Goal: Task Accomplishment & Management: Manage account settings

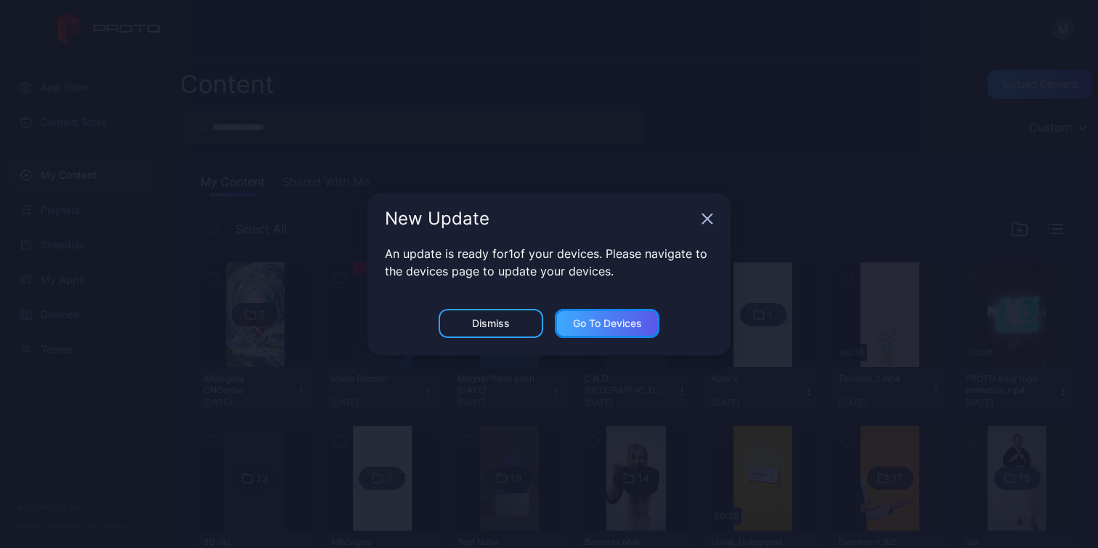
click at [585, 322] on div "Go to devices" at bounding box center [607, 323] width 69 height 12
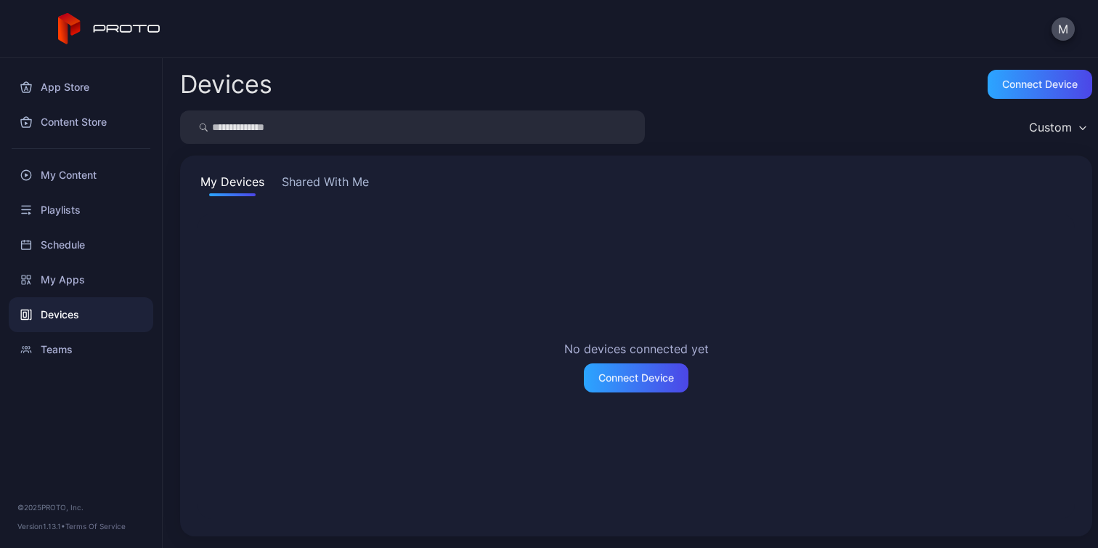
click at [338, 183] on button "Shared With Me" at bounding box center [325, 184] width 93 height 23
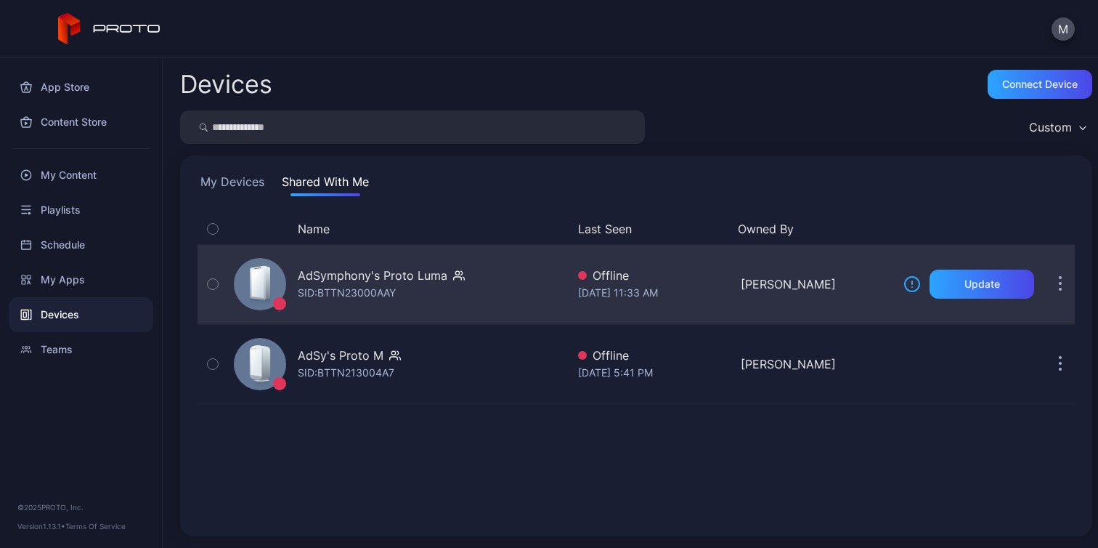
click at [406, 278] on div "AdSymphony's Proto Luma" at bounding box center [373, 274] width 150 height 17
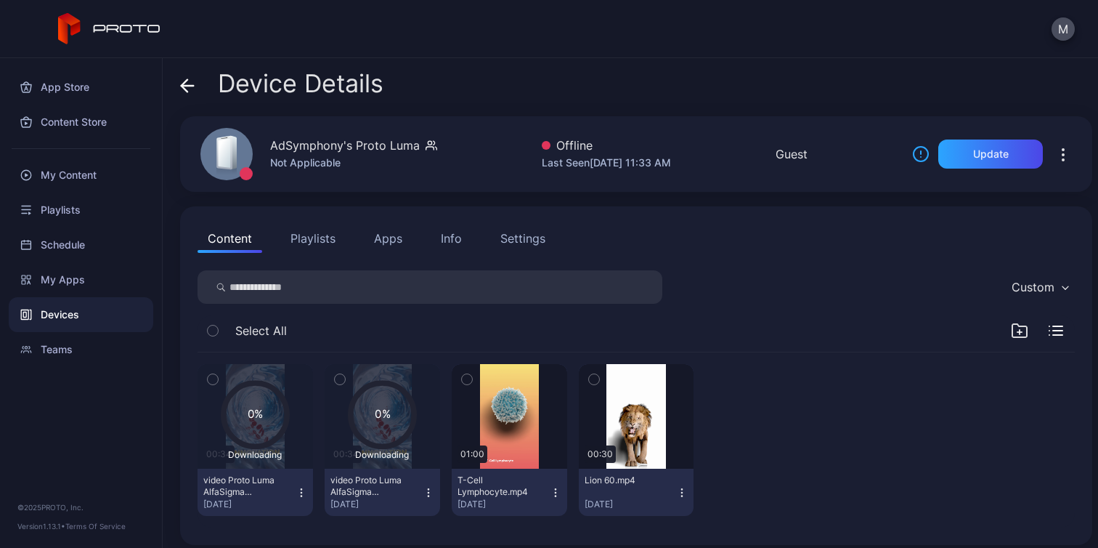
click at [188, 86] on icon at bounding box center [187, 85] width 15 height 15
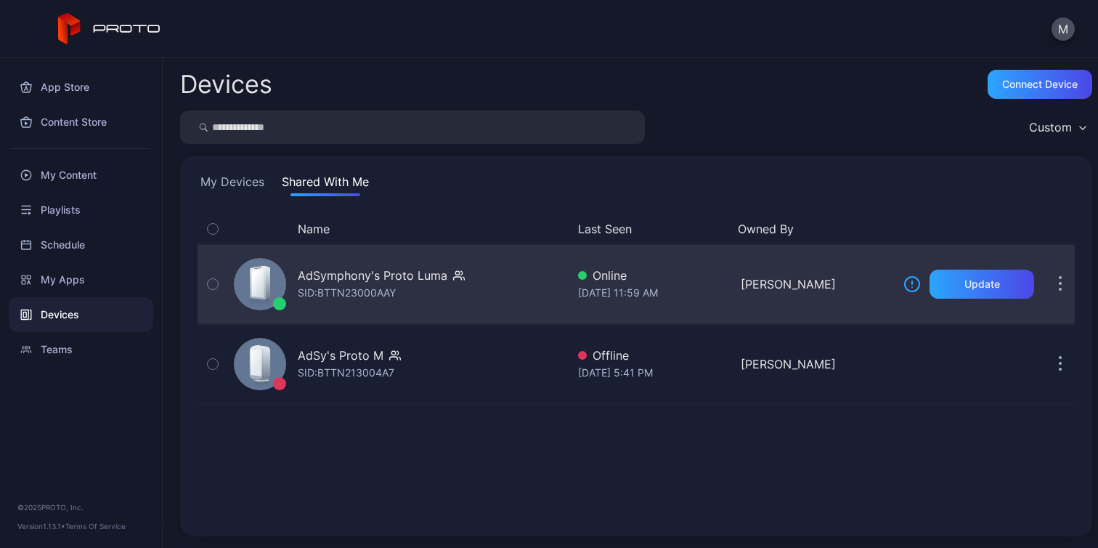
click at [369, 282] on div "AdSymphony's Proto Luma" at bounding box center [373, 274] width 150 height 17
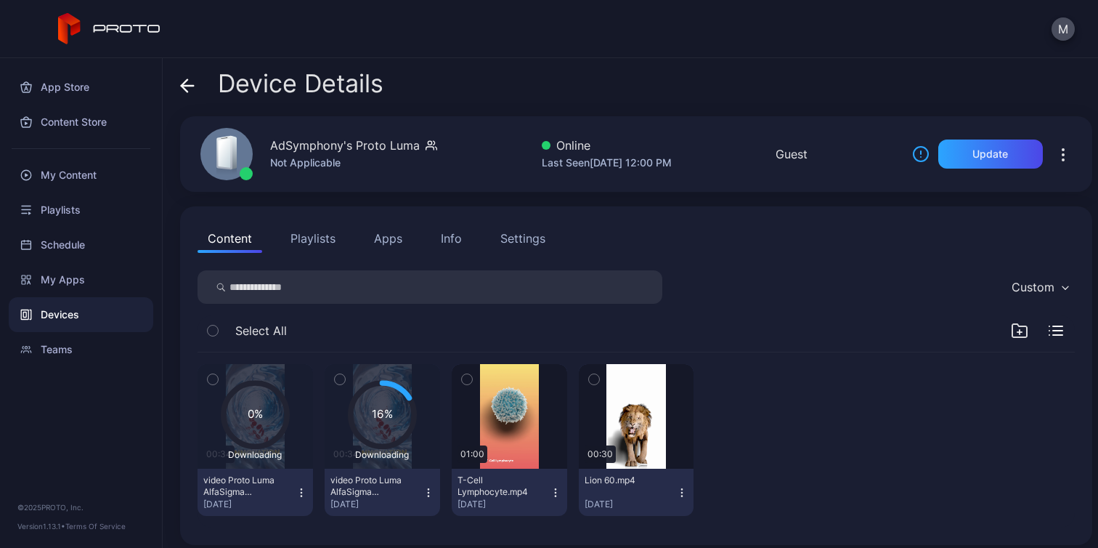
click at [183, 82] on icon at bounding box center [187, 85] width 15 height 15
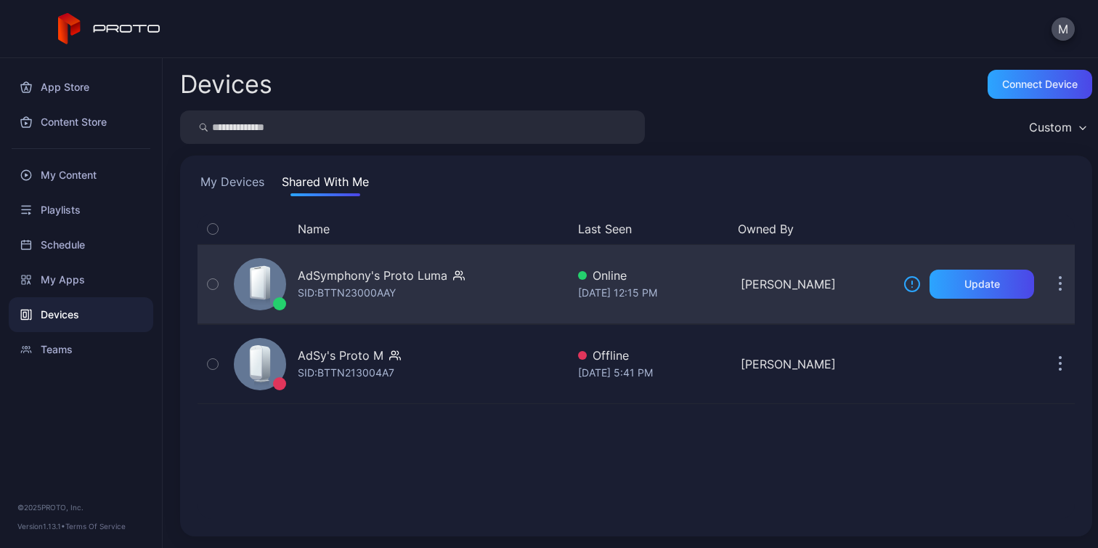
click at [412, 282] on div "AdSymphony's Proto Luma" at bounding box center [373, 274] width 150 height 17
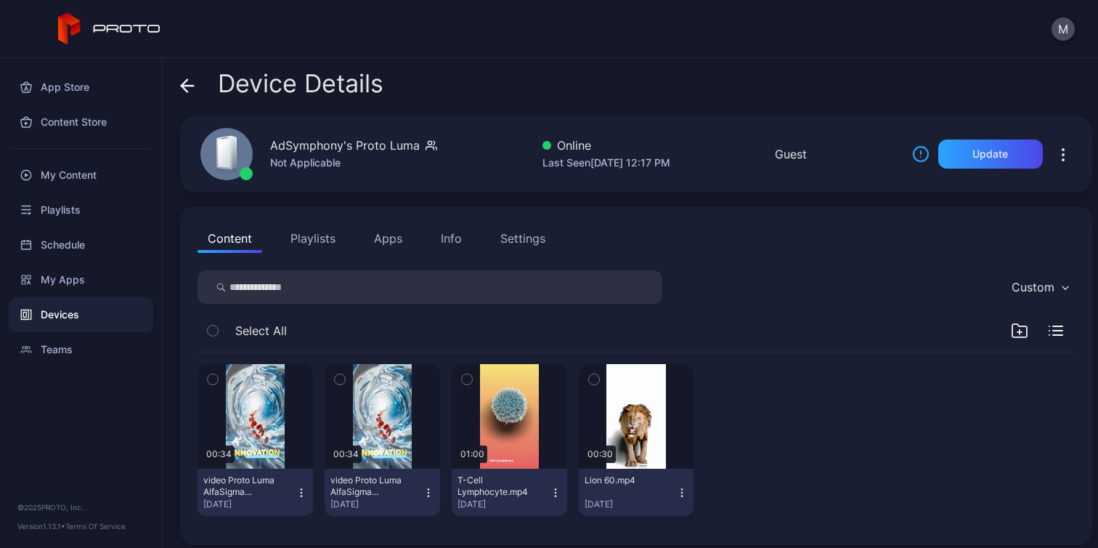
click at [425, 489] on icon "button" at bounding box center [429, 493] width 12 height 12
click at [826, 426] on div "00:34 video Proto Luma AlfaSigma CNCardio.mp4 [DATE] 00:34 video Proto Luma Alf…" at bounding box center [636, 439] width 877 height 175
click at [361, 487] on div "video Proto Luma AlfaSigma CNCardio fara shadow.mp4" at bounding box center [370, 485] width 80 height 23
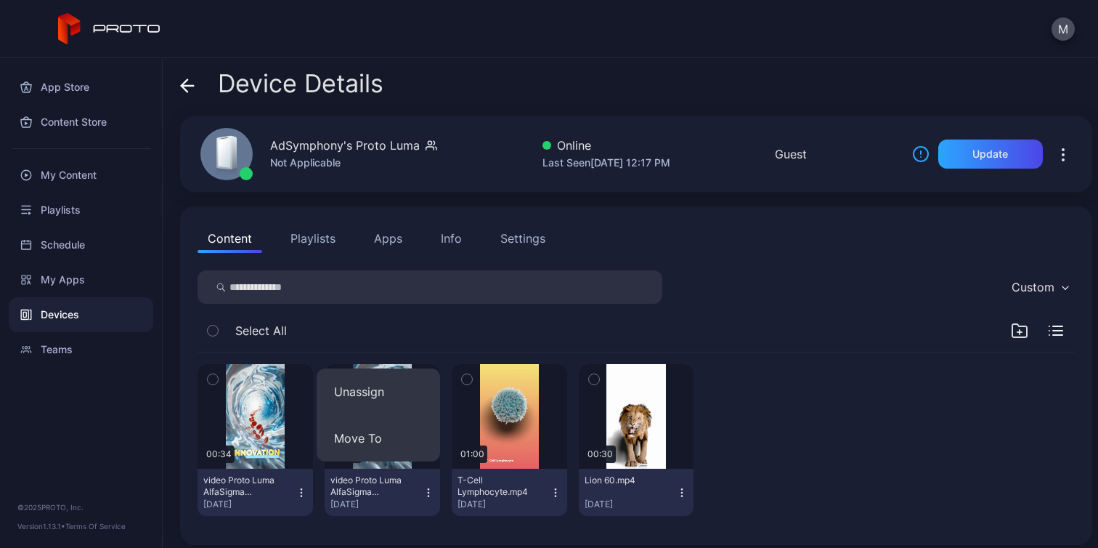
click at [361, 487] on div "video Proto Luma AlfaSigma CNCardio fara shadow.mp4" at bounding box center [370, 485] width 80 height 23
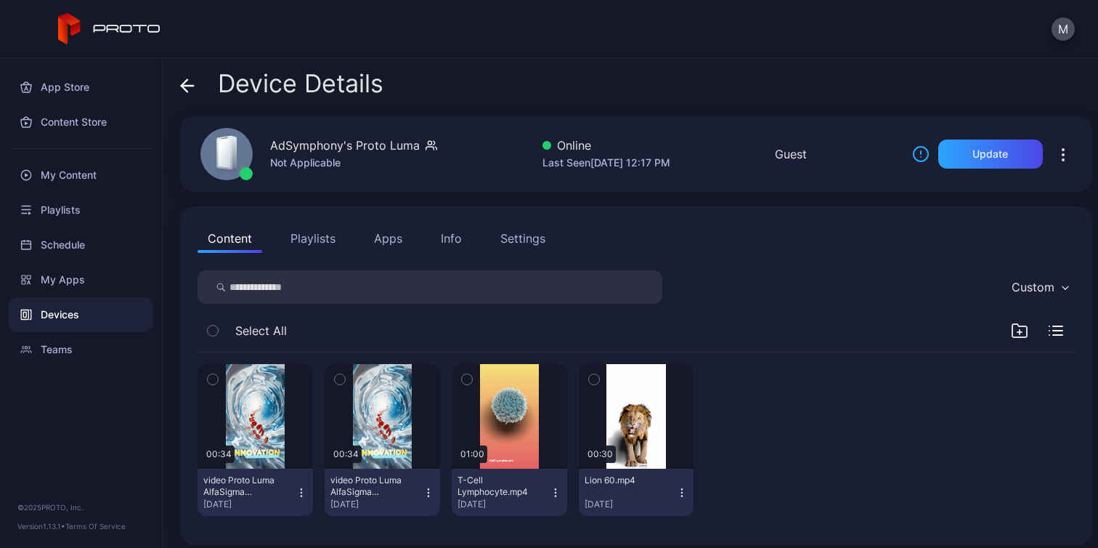
click at [338, 379] on icon "button" at bounding box center [340, 379] width 4 height 2
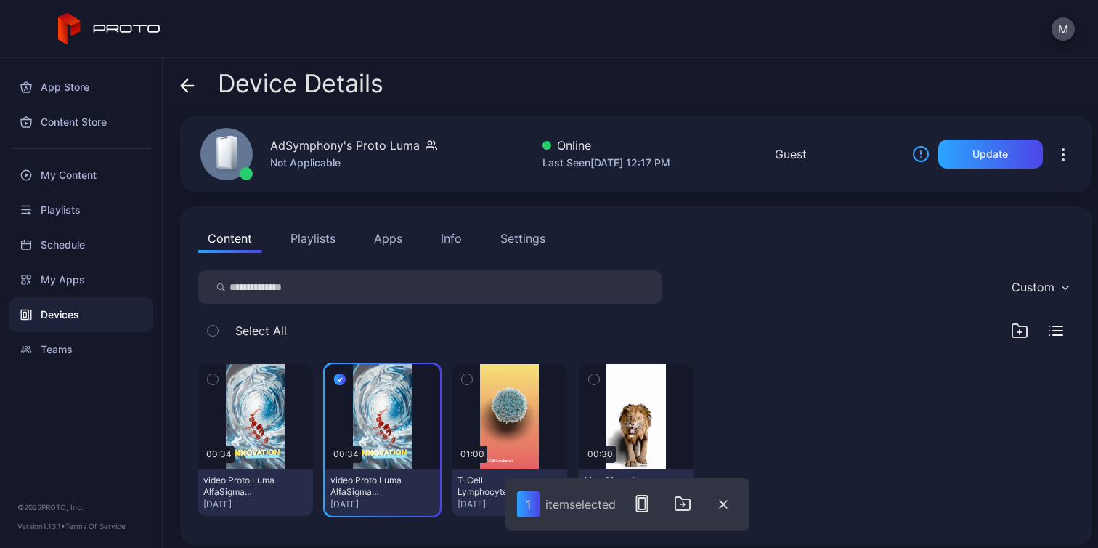
click at [338, 379] on icon "button" at bounding box center [340, 379] width 4 height 3
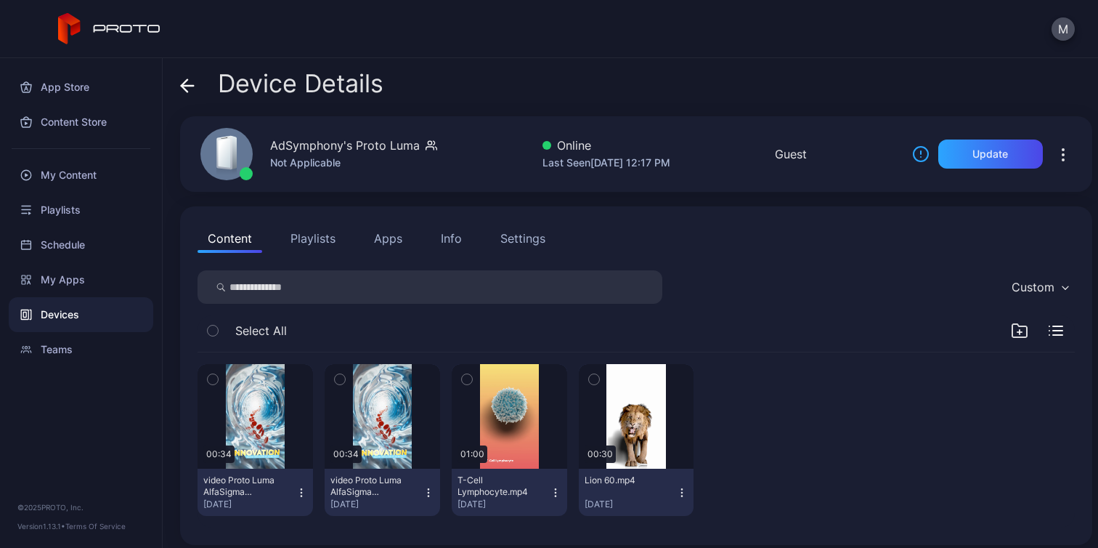
click at [1049, 332] on icon "button" at bounding box center [1056, 330] width 15 height 10
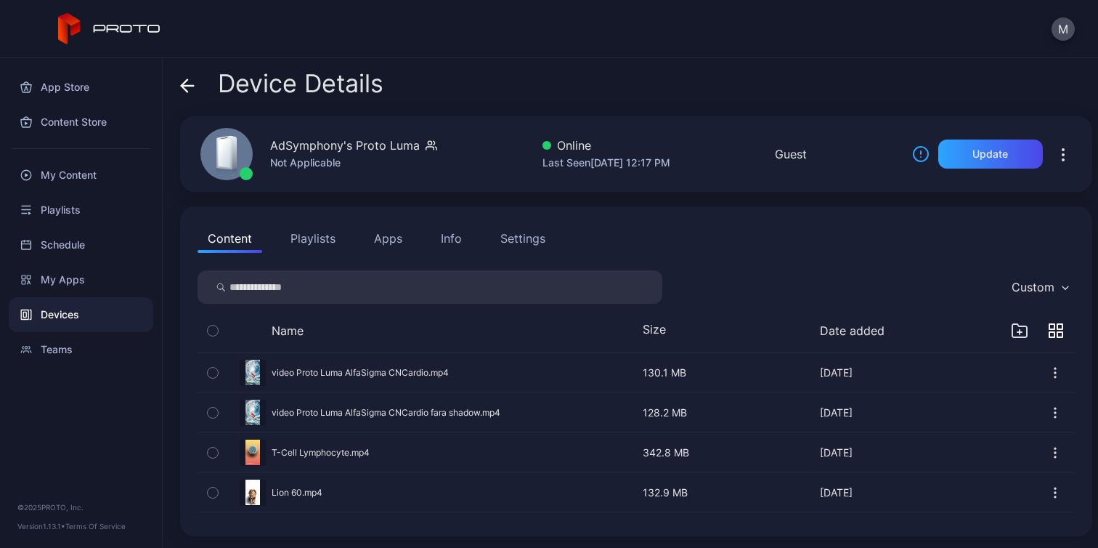
click at [1048, 410] on icon "button" at bounding box center [1055, 412] width 15 height 15
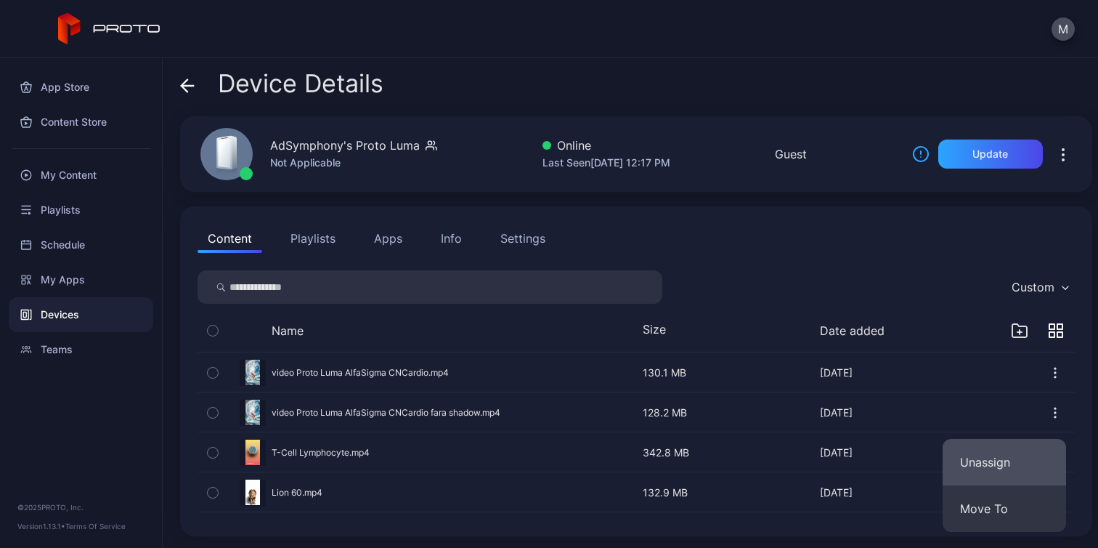
click at [995, 465] on button "Unassign" at bounding box center [1004, 462] width 123 height 46
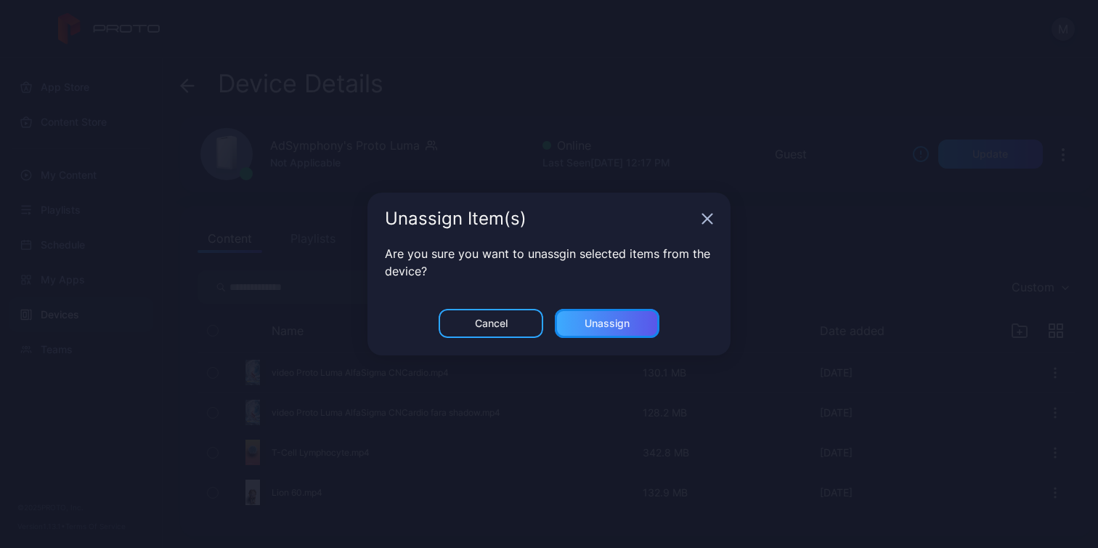
click at [617, 322] on div "Unassign" at bounding box center [607, 323] width 45 height 12
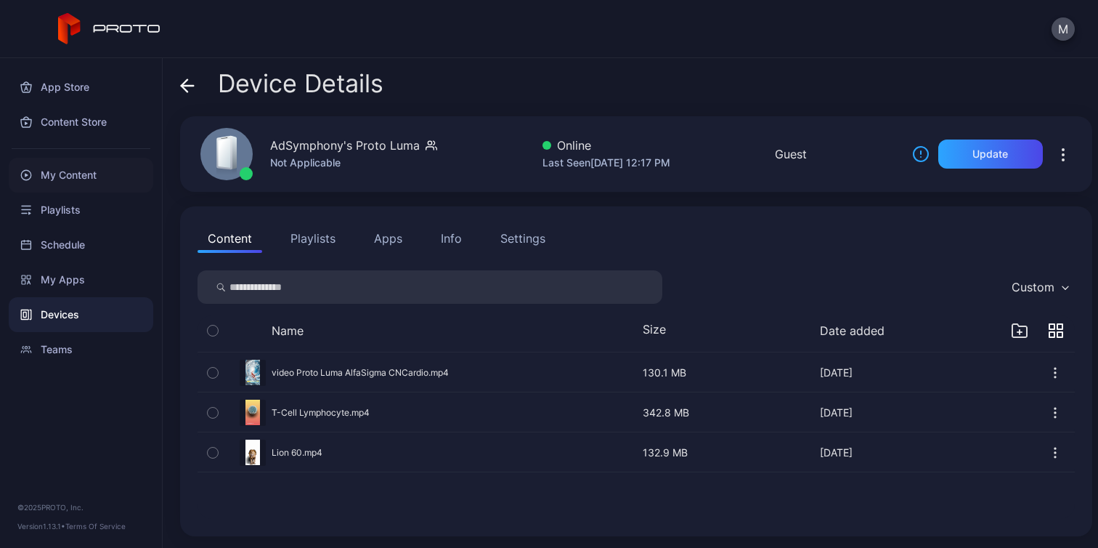
click at [99, 173] on div "My Content" at bounding box center [81, 175] width 145 height 35
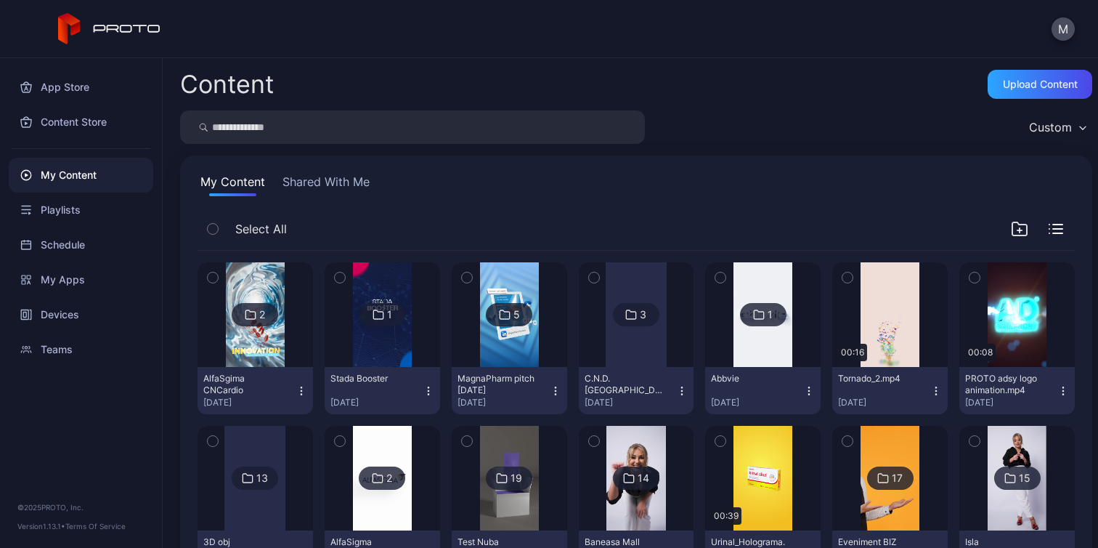
click at [263, 305] on div "2" at bounding box center [255, 314] width 46 height 23
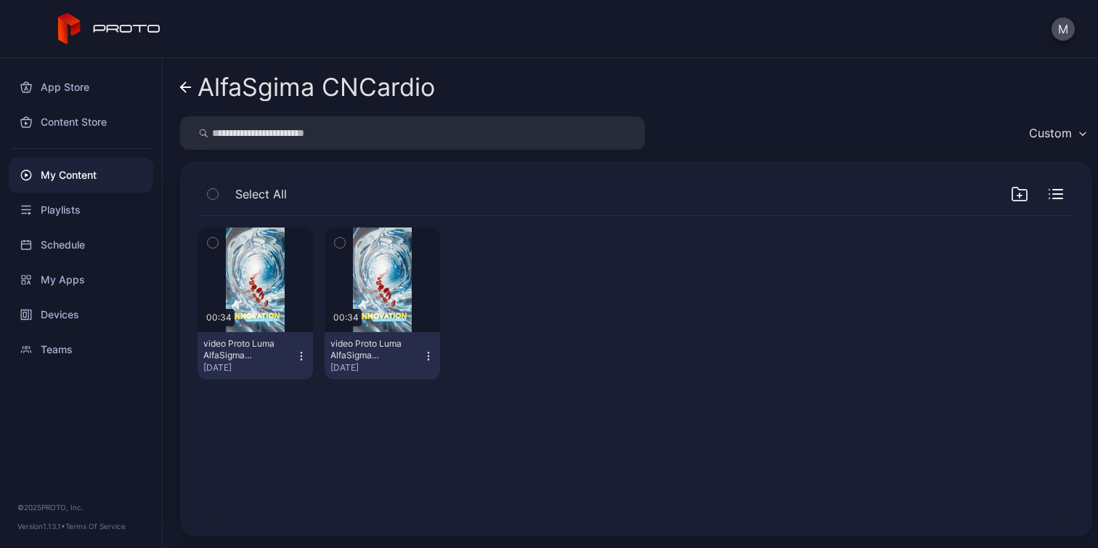
click at [1053, 198] on icon "button" at bounding box center [1057, 198] width 9 height 0
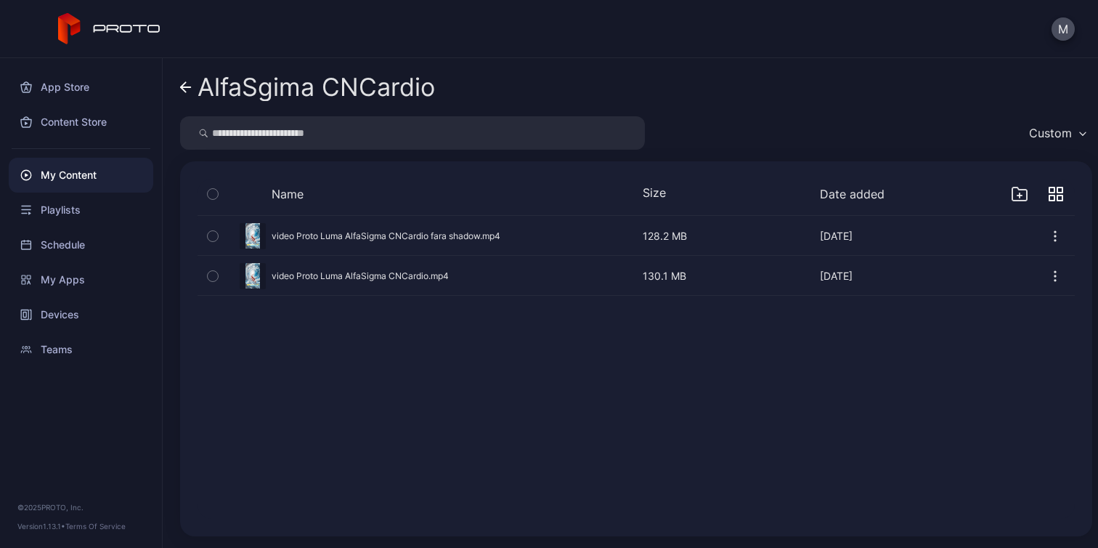
click at [1048, 241] on icon "button" at bounding box center [1055, 236] width 15 height 15
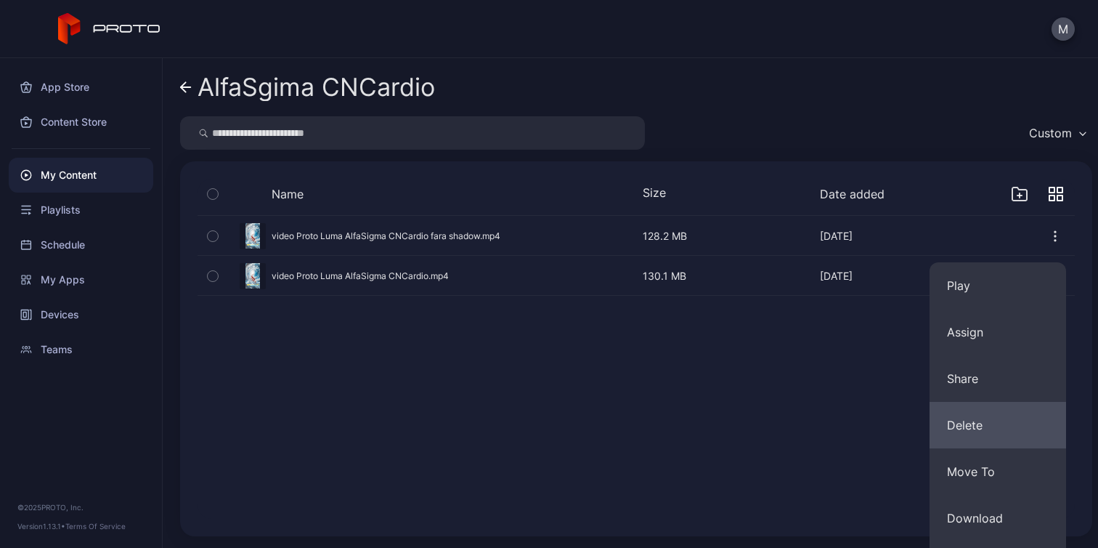
click at [996, 423] on button "Delete" at bounding box center [997, 425] width 137 height 46
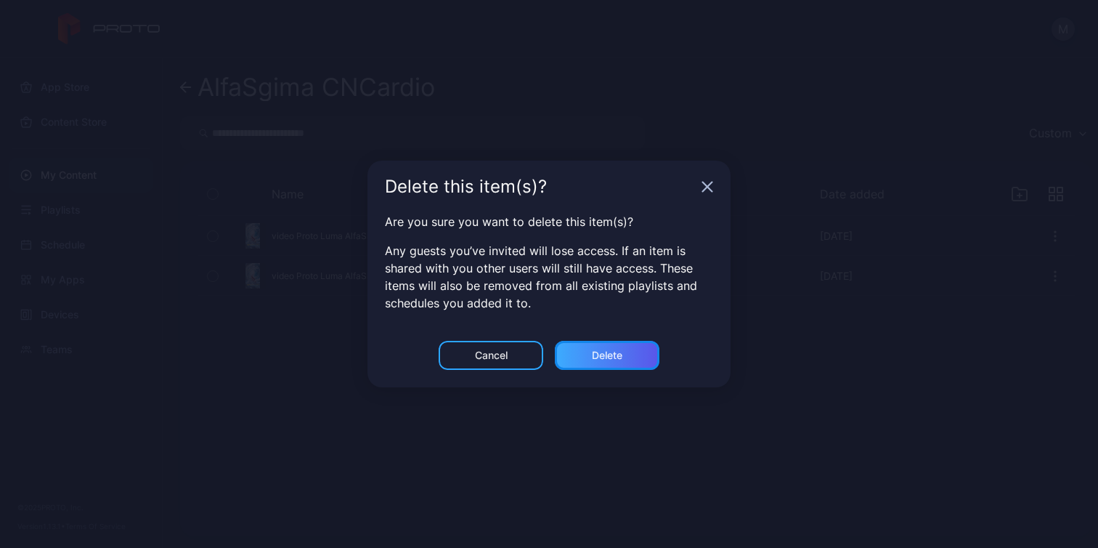
click at [619, 360] on div "Delete" at bounding box center [607, 355] width 30 height 12
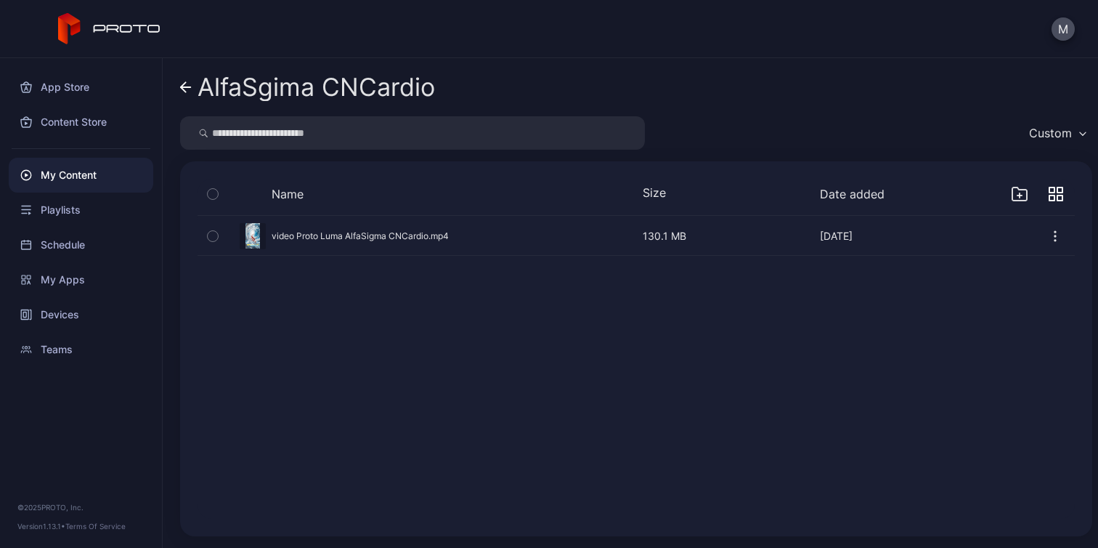
click at [75, 181] on div "My Content" at bounding box center [81, 175] width 145 height 35
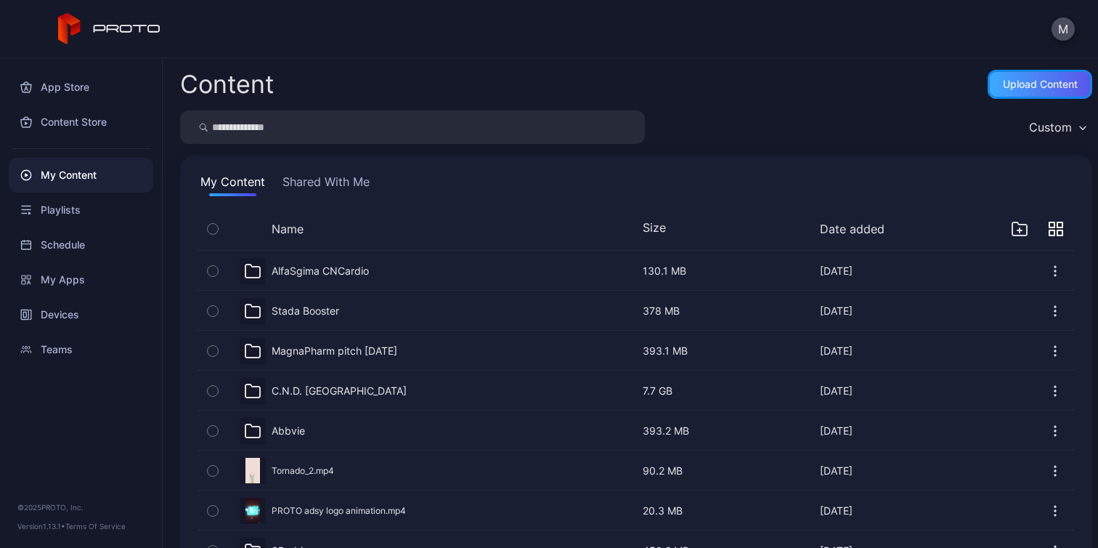
click at [1037, 86] on div "Upload Content" at bounding box center [1040, 84] width 75 height 12
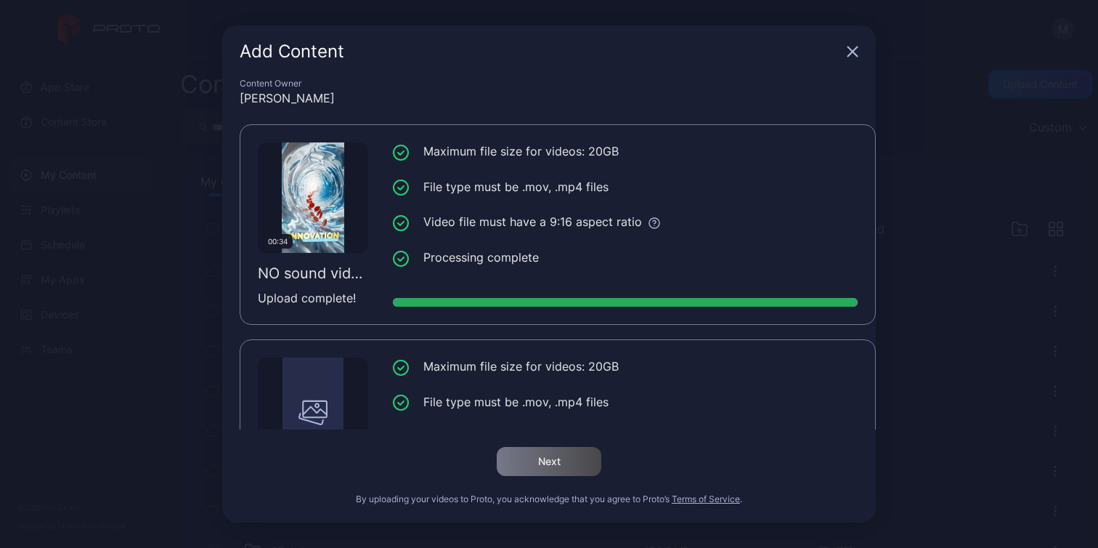
scroll to position [110, 0]
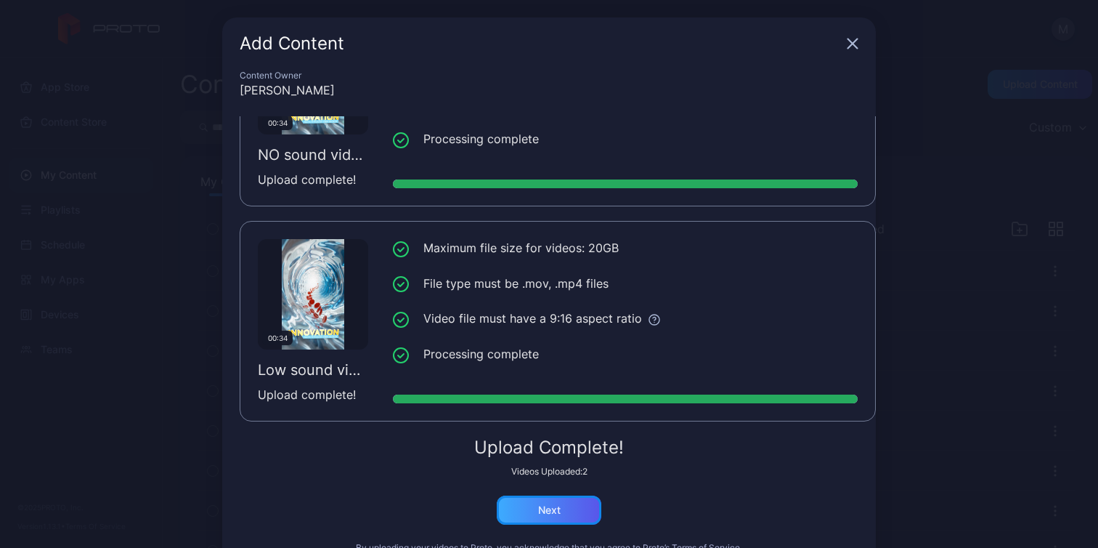
click at [538, 512] on div "Next" at bounding box center [549, 510] width 23 height 12
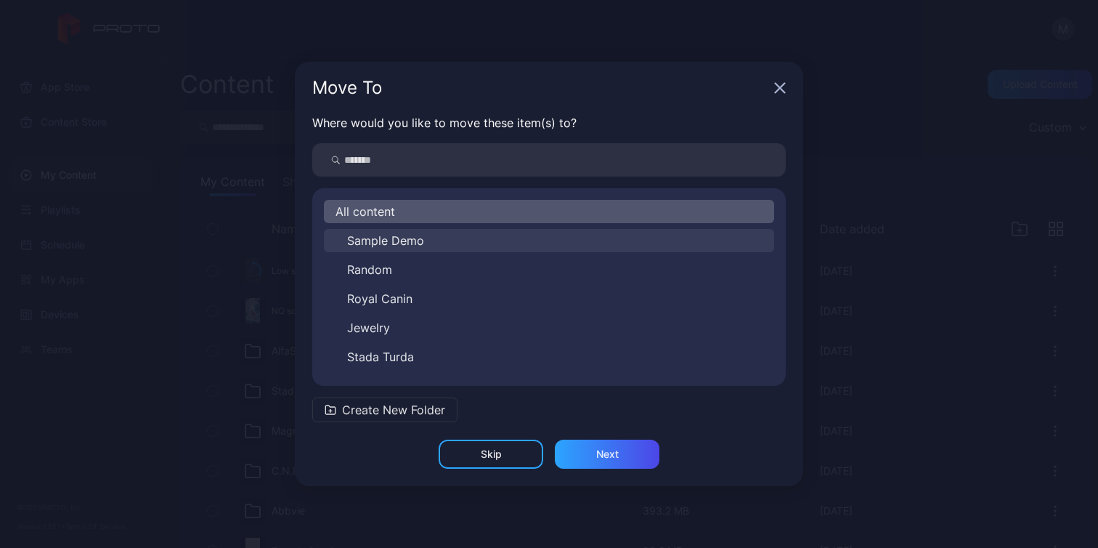
scroll to position [314, 0]
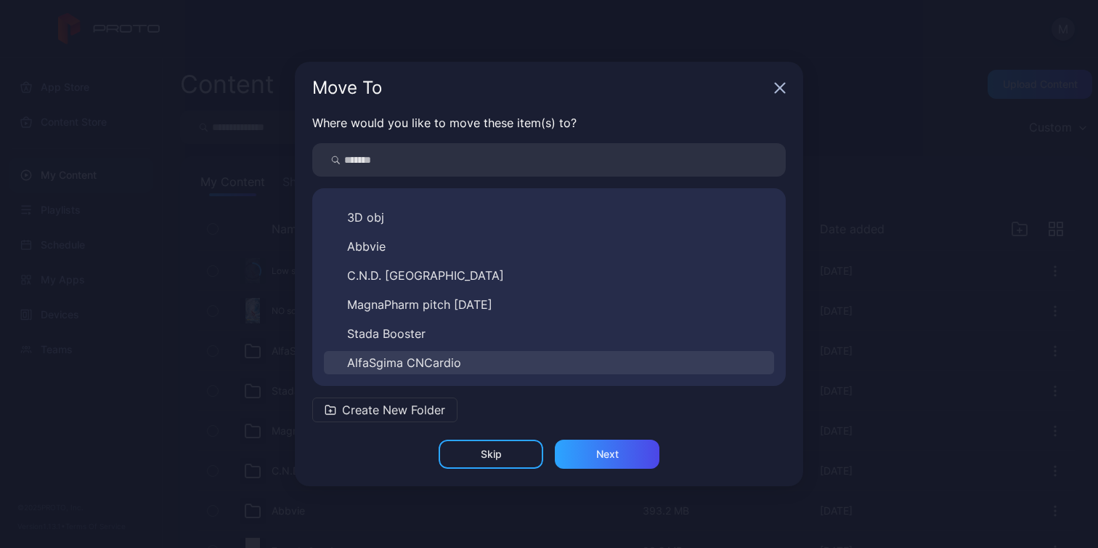
click at [501, 370] on button "AlfaSgima CNCardio" at bounding box center [549, 362] width 450 height 23
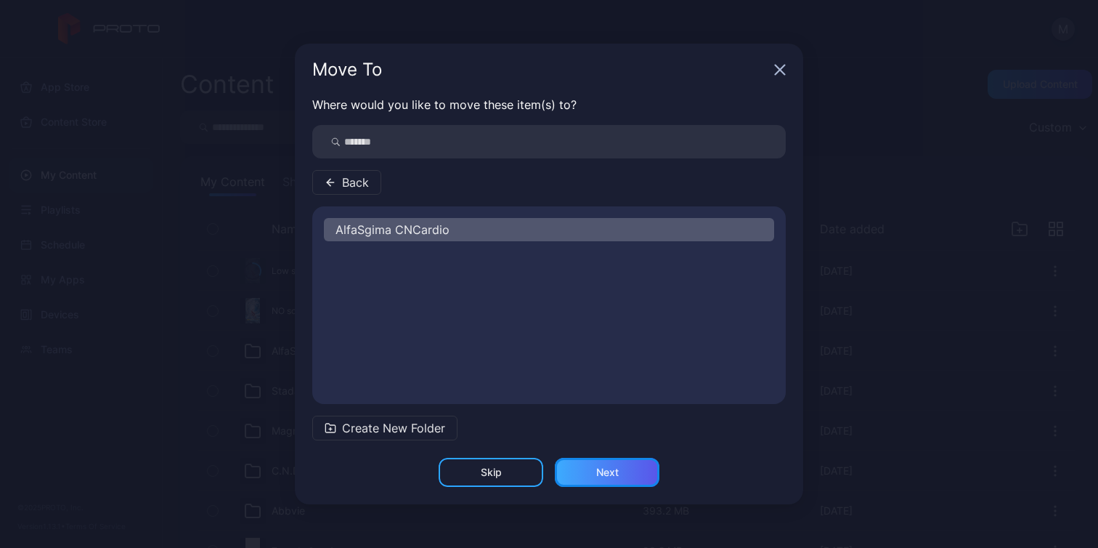
click at [619, 481] on div "Next" at bounding box center [607, 471] width 105 height 29
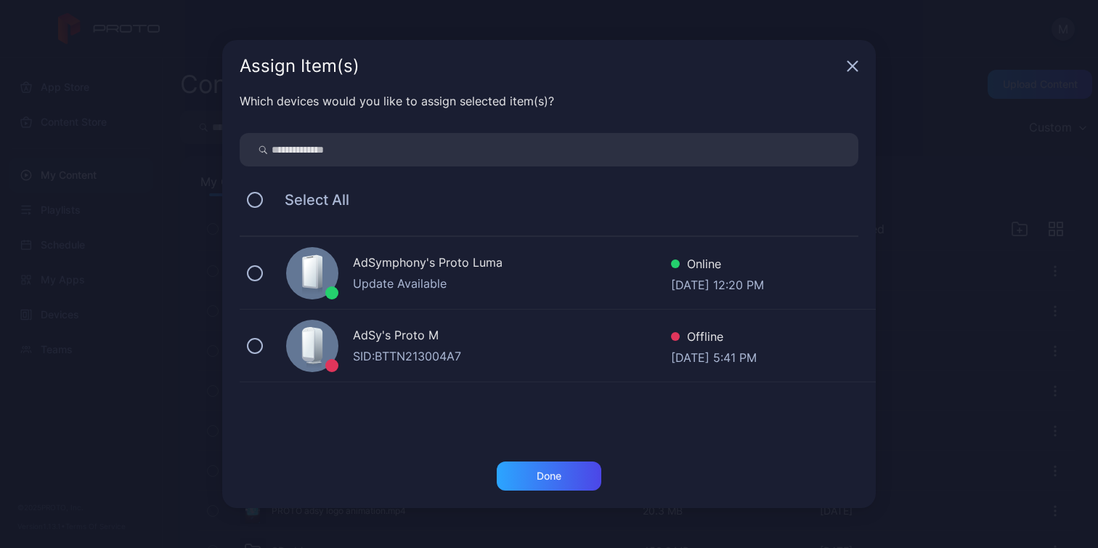
click at [436, 272] on div "AdSymphony's Proto Luma" at bounding box center [512, 263] width 318 height 21
click at [555, 476] on div "Done" at bounding box center [549, 476] width 25 height 12
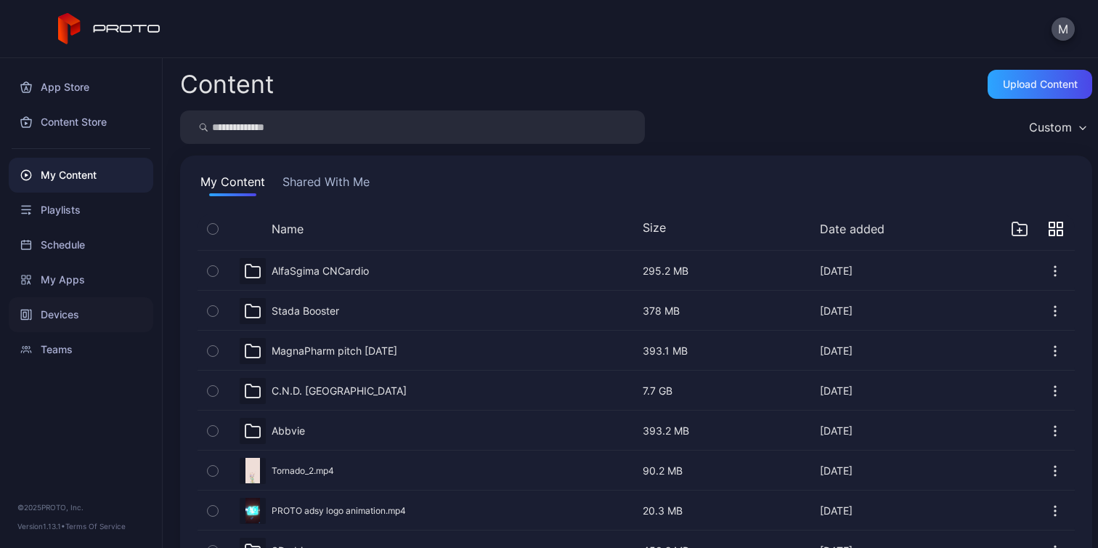
click at [81, 316] on div "Devices" at bounding box center [81, 314] width 145 height 35
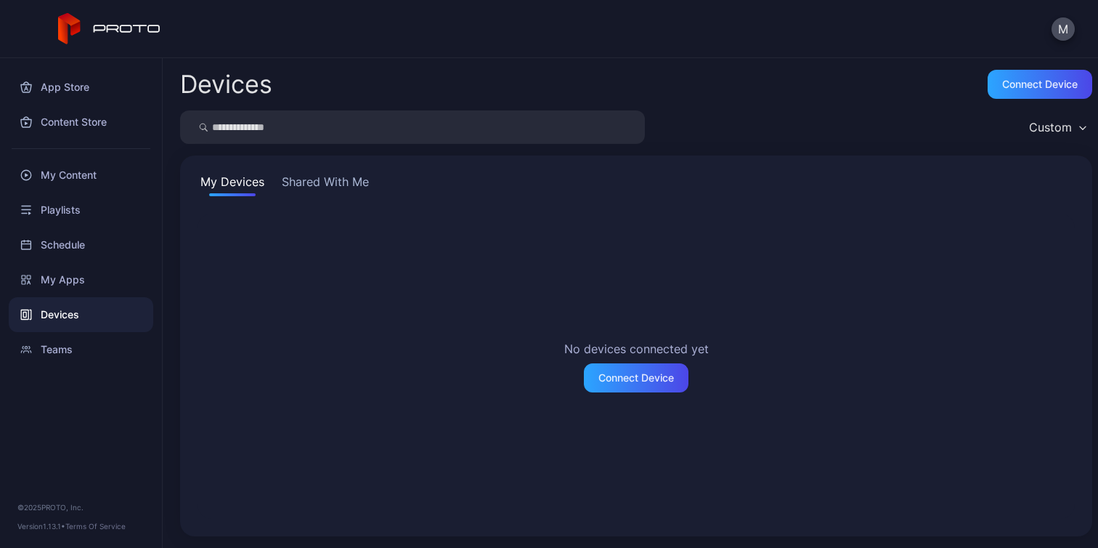
click at [332, 192] on button "Shared With Me" at bounding box center [325, 184] width 93 height 23
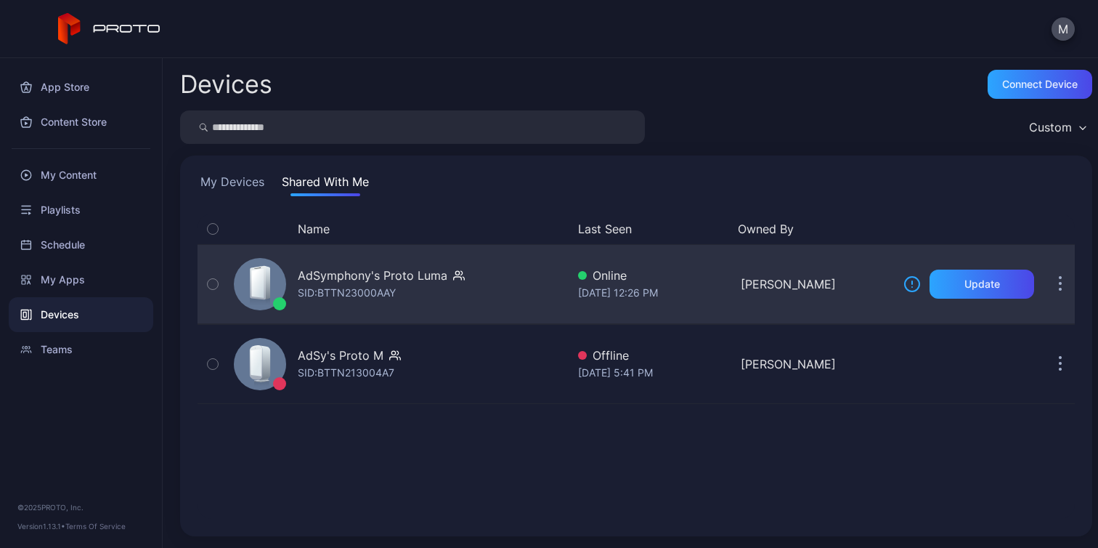
click at [375, 276] on div "AdSymphony's Proto Luma" at bounding box center [373, 274] width 150 height 17
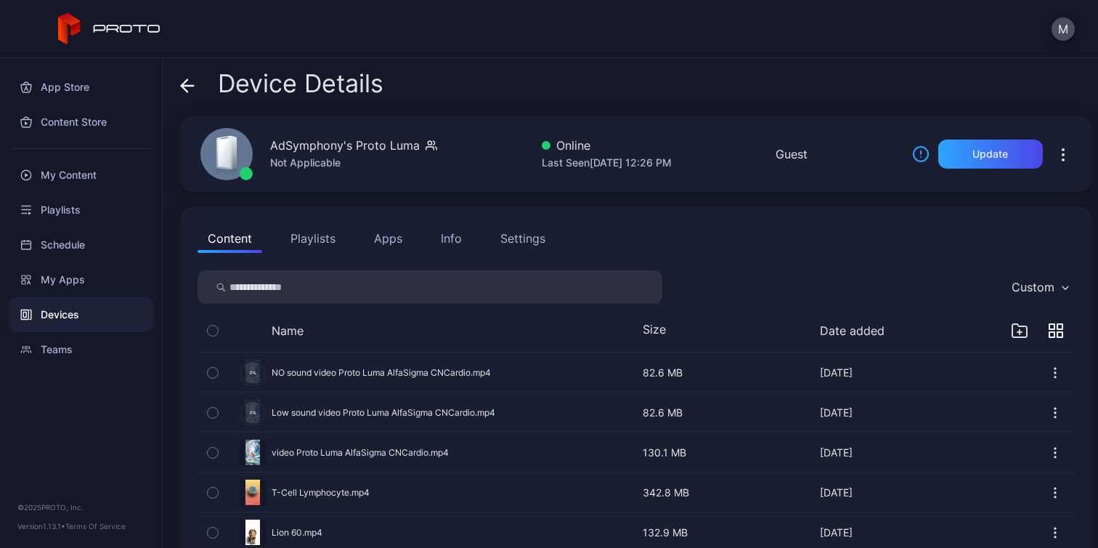
scroll to position [33, 0]
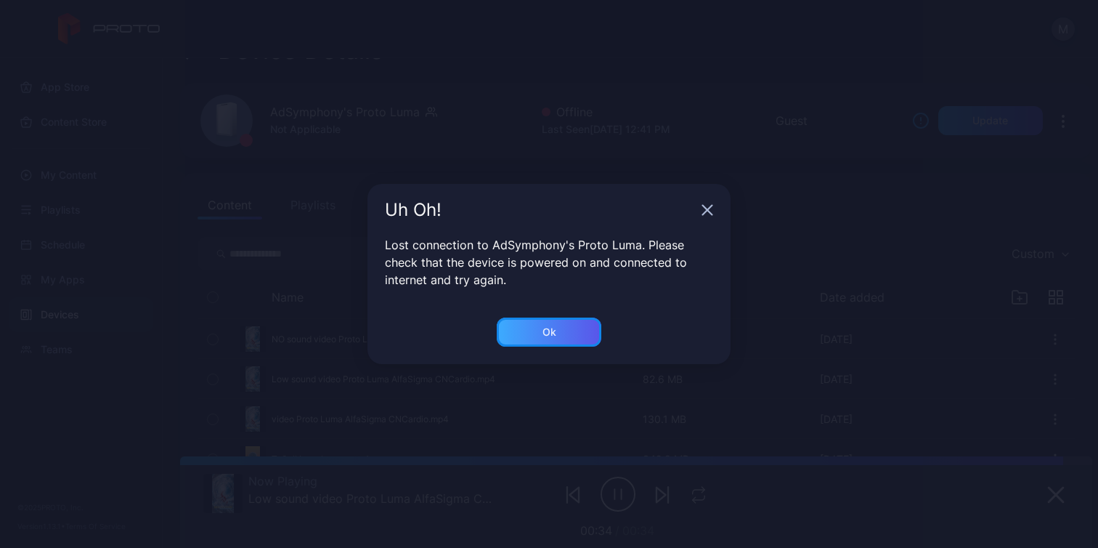
click at [555, 339] on div "Ok" at bounding box center [549, 331] width 105 height 29
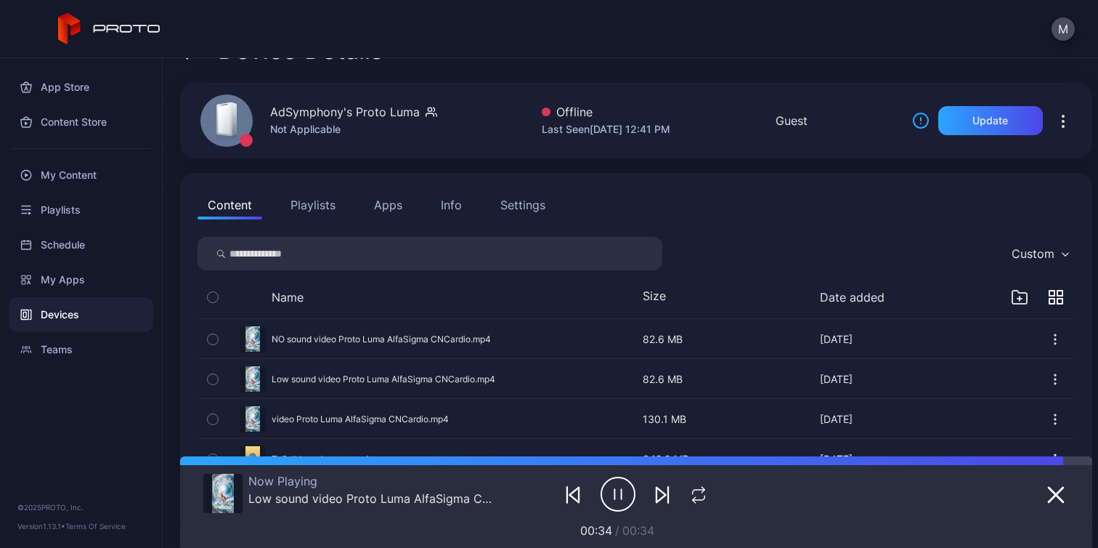
click at [609, 498] on icon "button" at bounding box center [618, 494] width 35 height 36
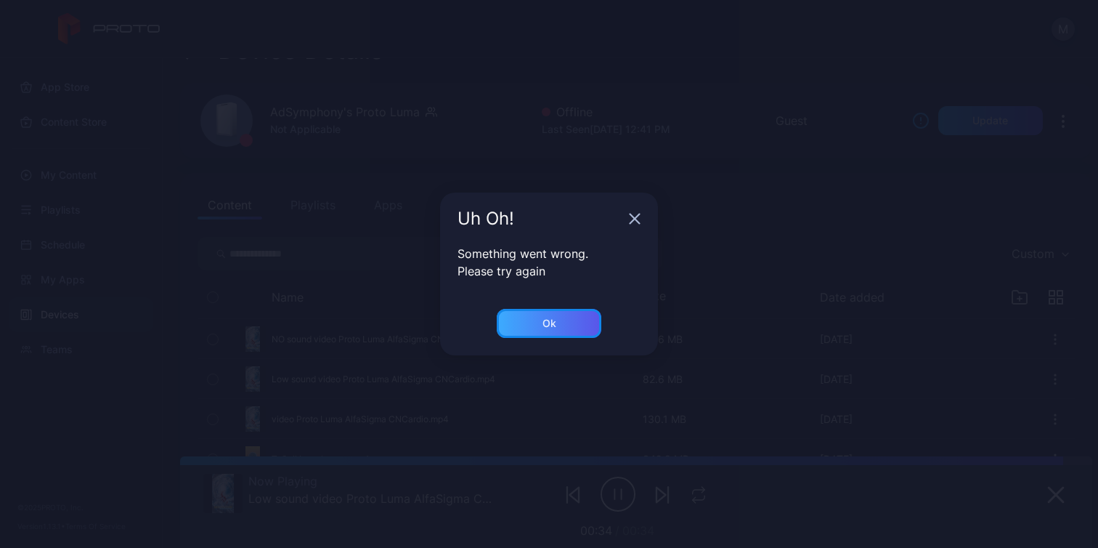
click at [553, 314] on div "Ok" at bounding box center [549, 323] width 105 height 29
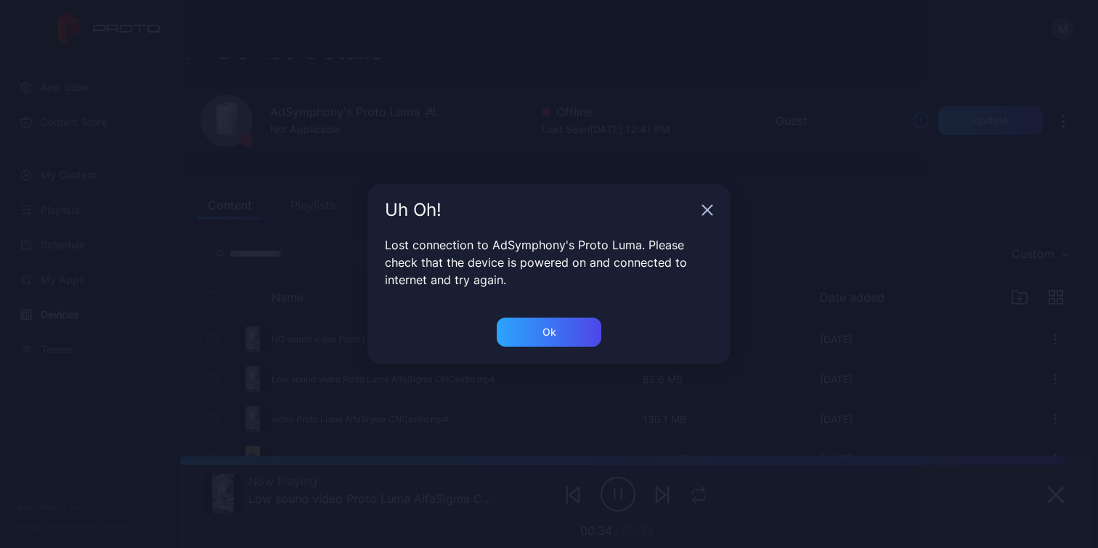
click at [703, 211] on icon "button" at bounding box center [707, 210] width 12 height 12
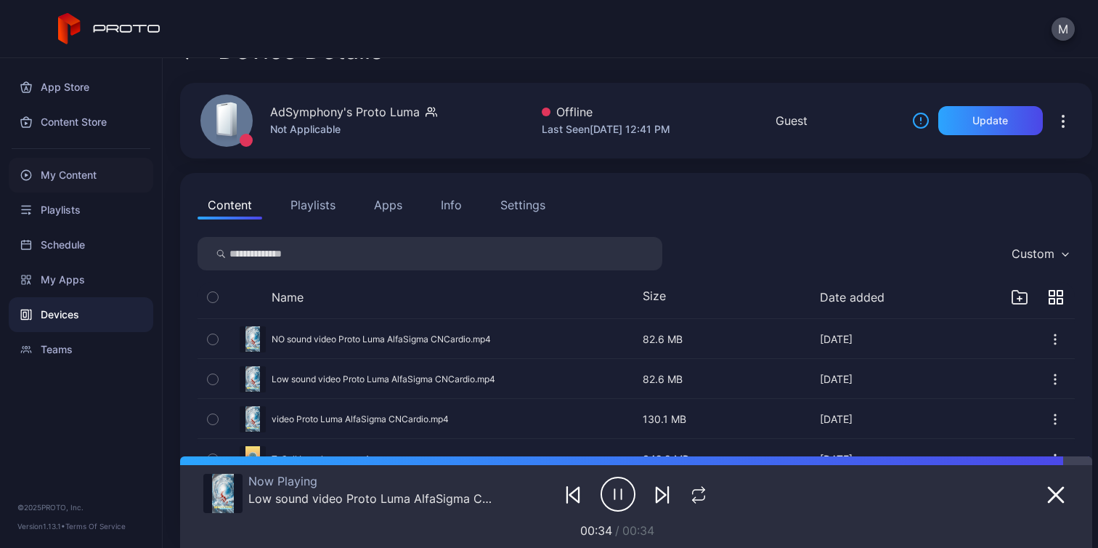
click at [97, 180] on div "My Content" at bounding box center [81, 175] width 145 height 35
